Goal: Go to known website: Go to known website

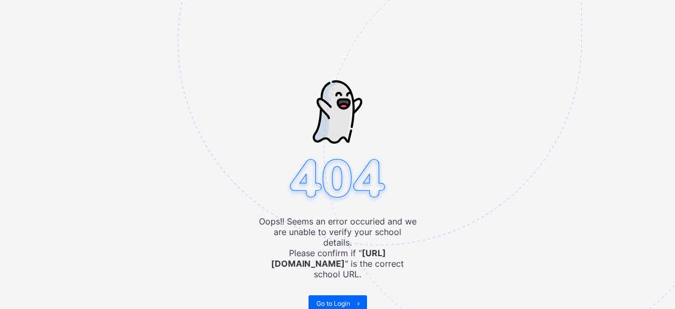
click at [348, 306] on img at bounding box center [453, 96] width 550 height 510
drag, startPoint x: 348, startPoint y: 306, endPoint x: 320, endPoint y: 285, distance: 35.0
click at [320, 285] on img at bounding box center [453, 96] width 550 height 510
click at [337, 299] on span "Go to Login" at bounding box center [334, 303] width 34 height 8
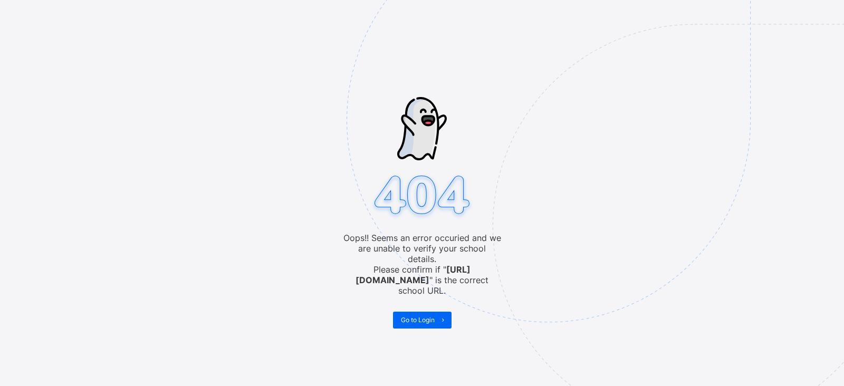
click at [417, 313] on img at bounding box center [622, 173] width 550 height 510
click at [416, 320] on img at bounding box center [622, 173] width 550 height 510
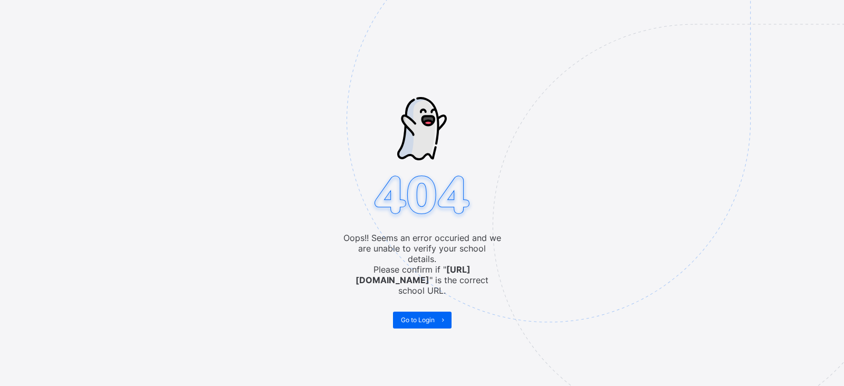
click at [414, 295] on img at bounding box center [622, 173] width 550 height 510
click at [284, 13] on div "Oops!! Seems an error occuried and we are unable to verify your school details.…" at bounding box center [422, 193] width 844 height 386
